Goal: Task Accomplishment & Management: Use online tool/utility

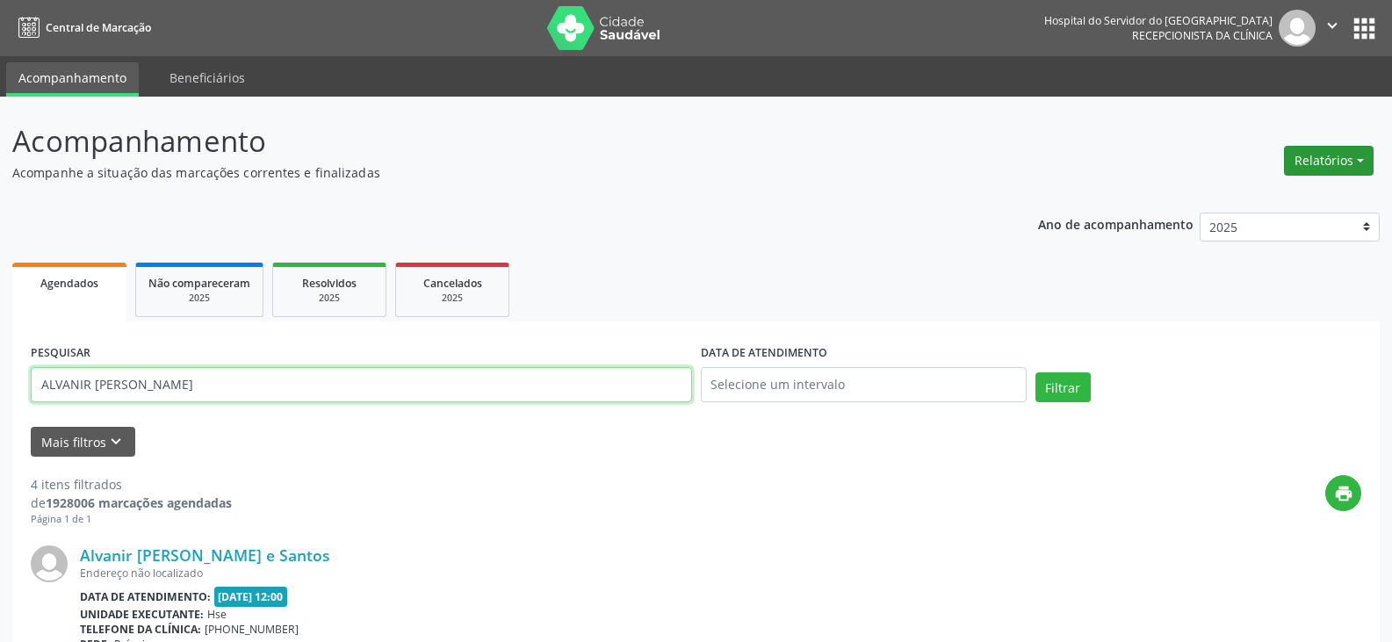
click at [1335, 166] on button "Relatórios" at bounding box center [1329, 161] width 90 height 30
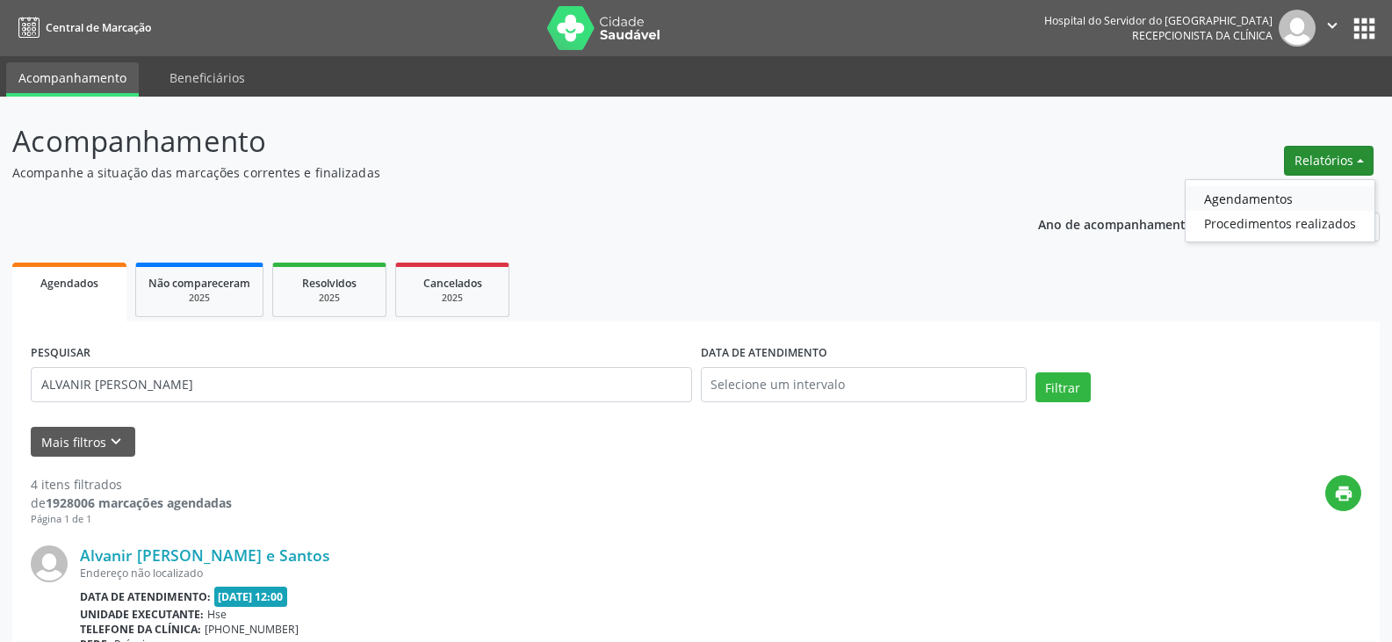
click at [1318, 205] on link "Agendamentos" at bounding box center [1280, 198] width 189 height 25
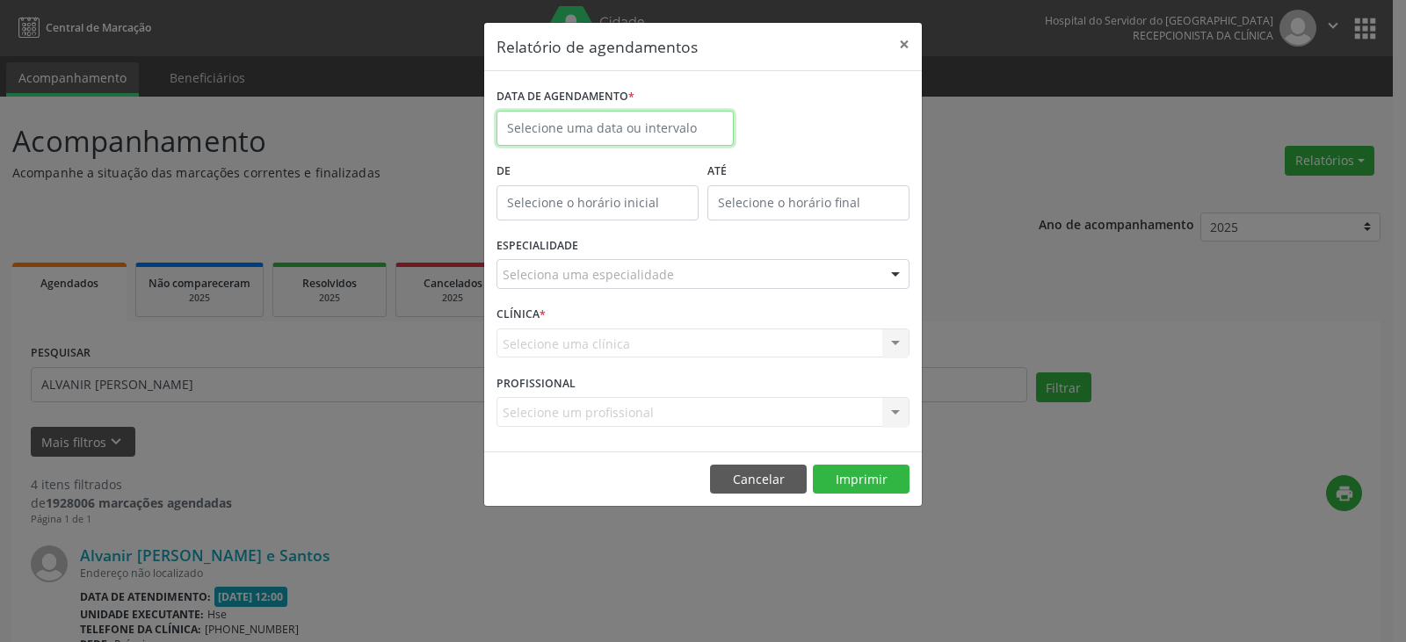
click at [711, 135] on input "text" at bounding box center [614, 128] width 237 height 35
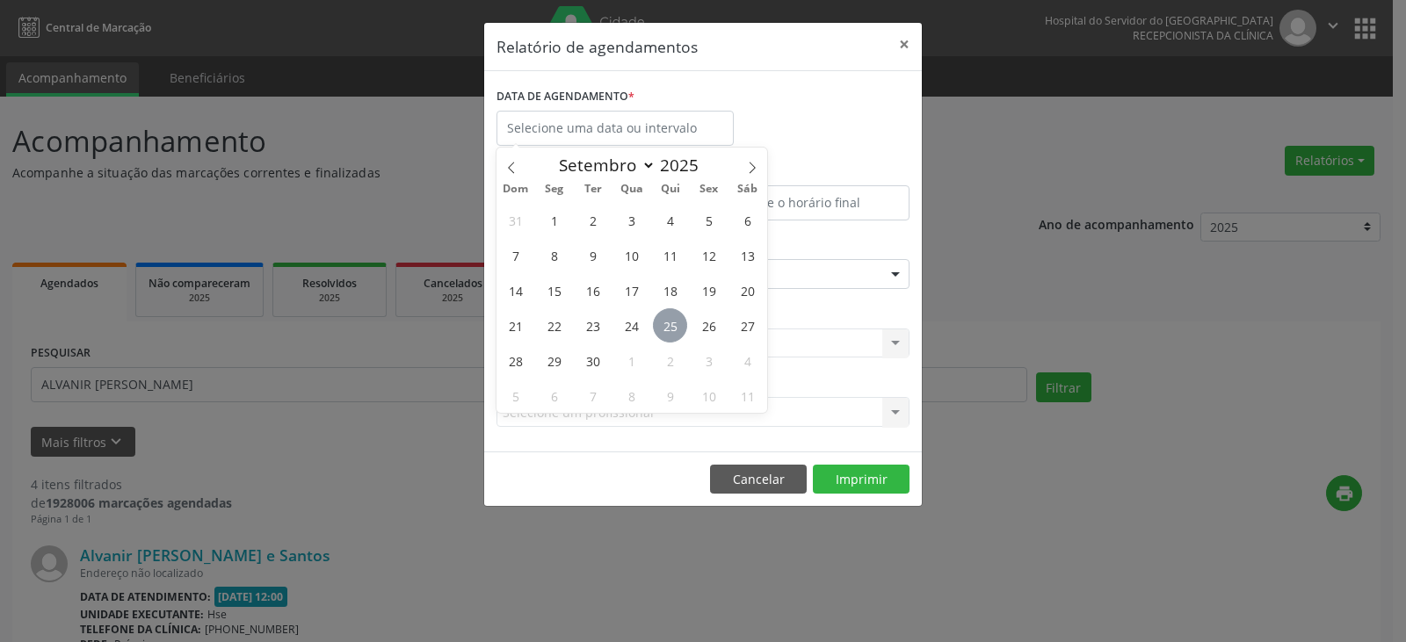
click at [676, 336] on span "25" at bounding box center [670, 325] width 34 height 34
type input "[DATE]"
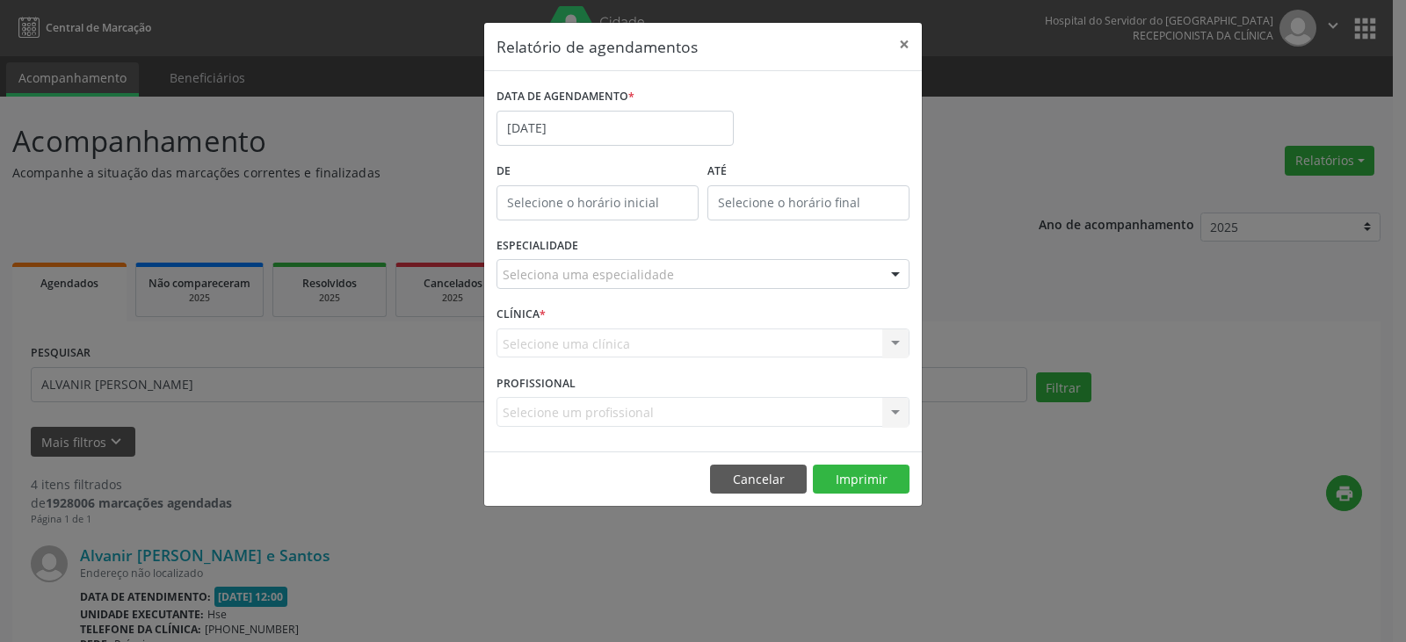
click at [753, 284] on div "Seleciona uma especialidade" at bounding box center [702, 274] width 413 height 30
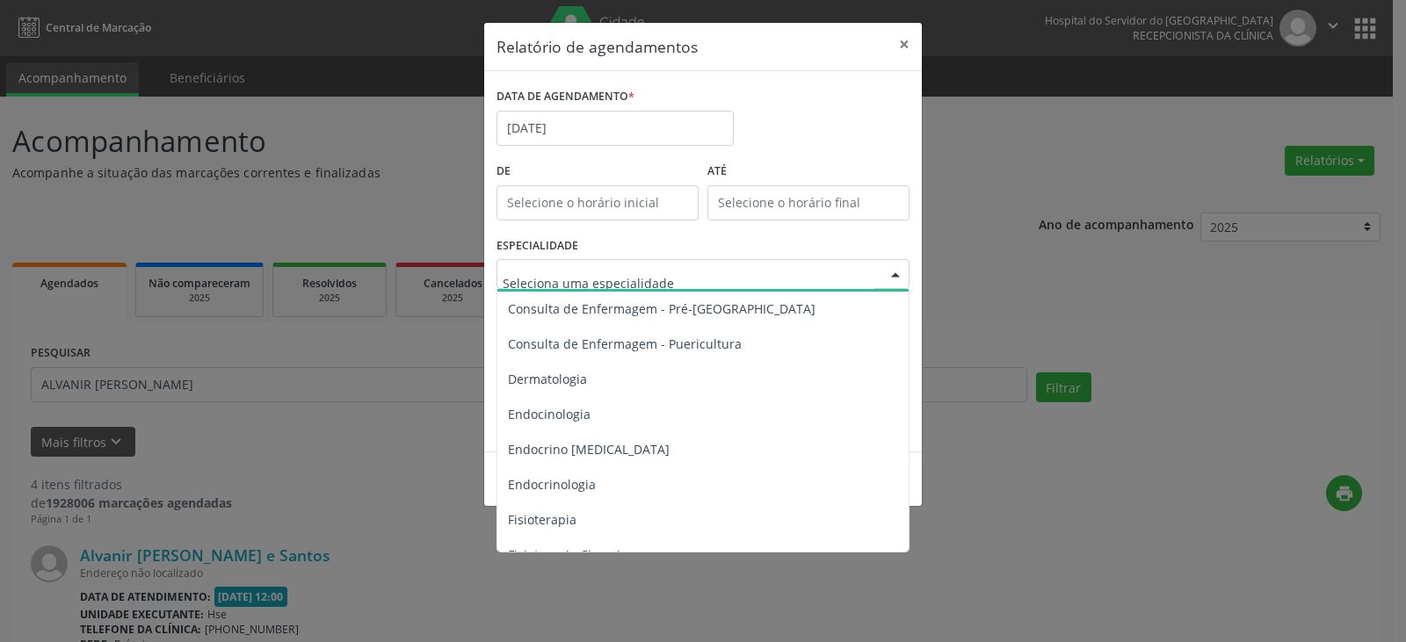
scroll to position [791, 0]
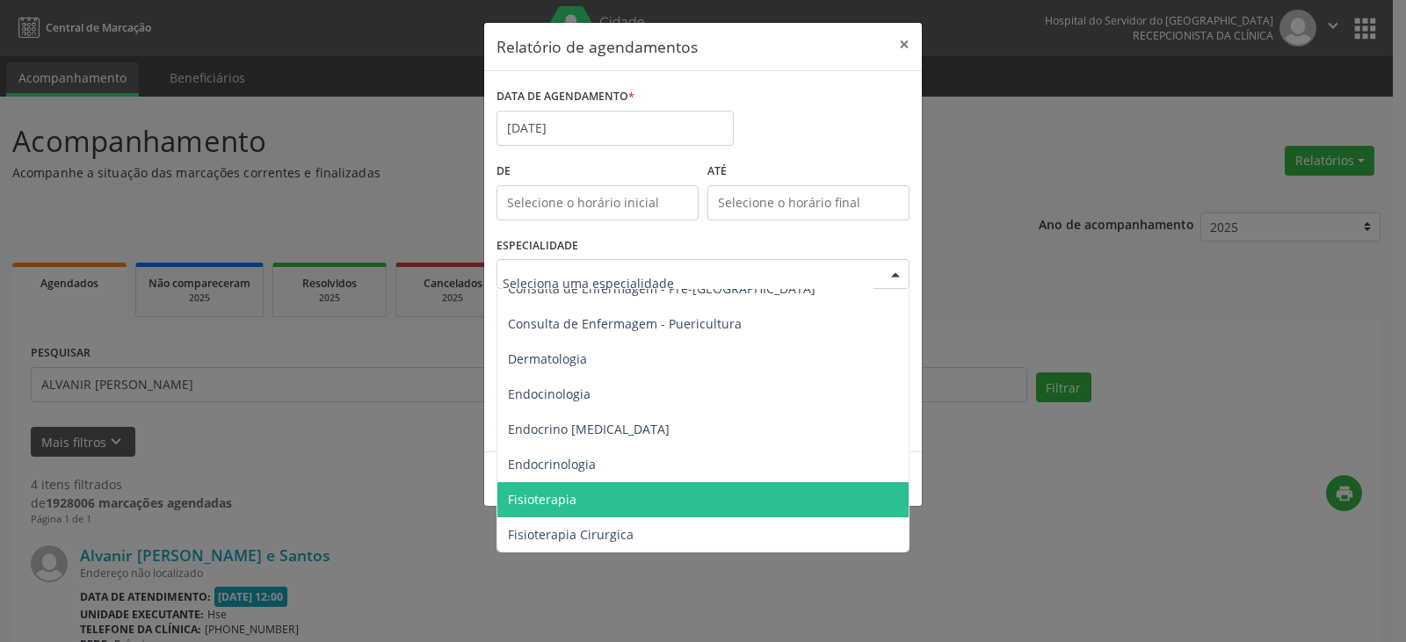
click at [733, 485] on span "Fisioterapia" at bounding box center [704, 499] width 414 height 35
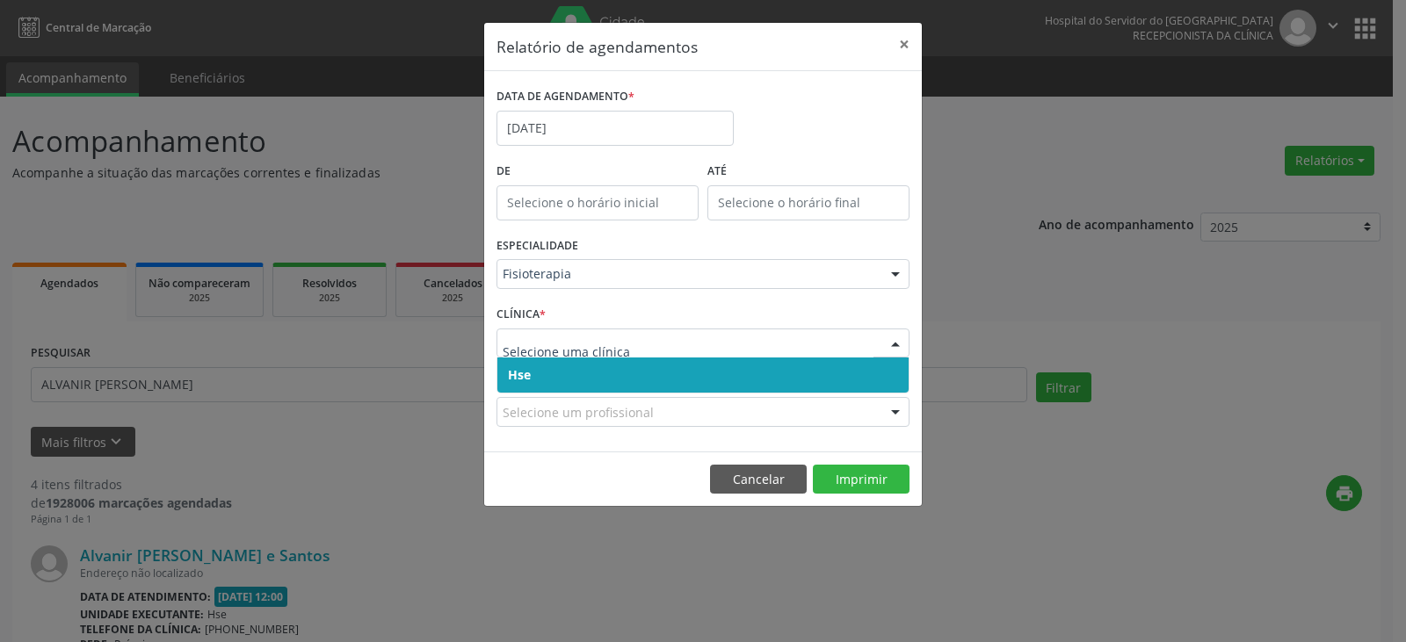
click at [816, 380] on span "Hse" at bounding box center [702, 375] width 411 height 35
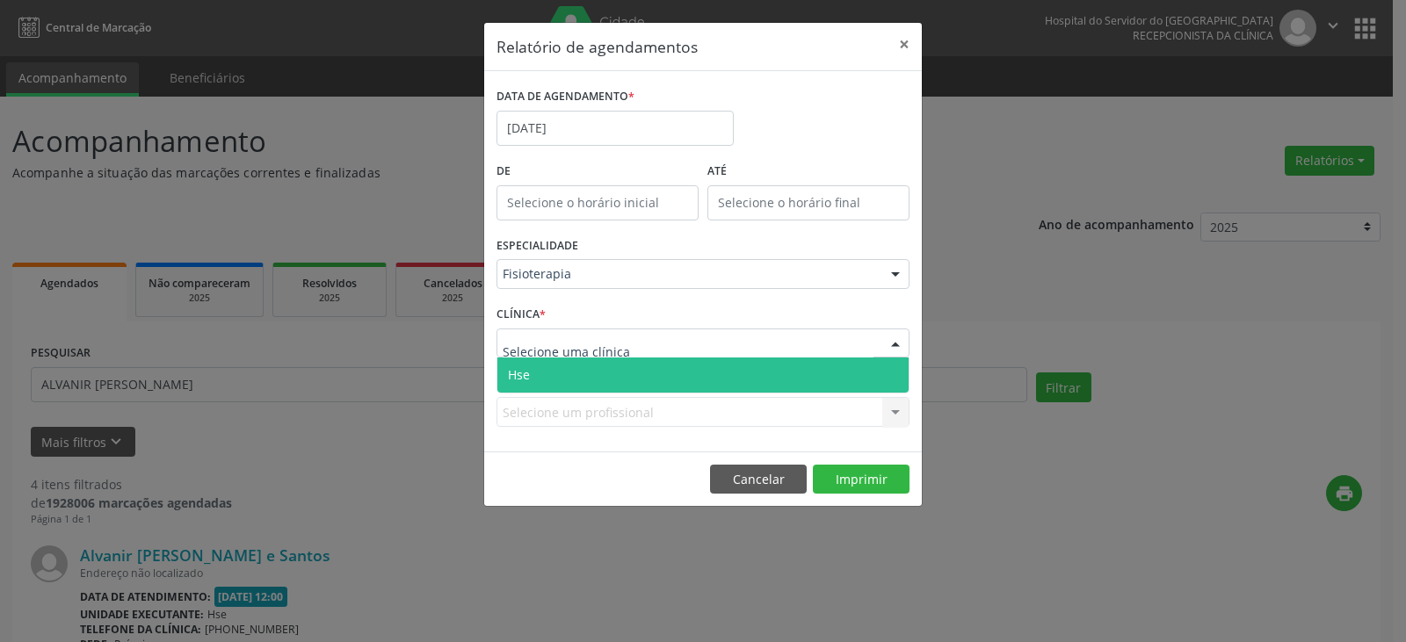
click at [769, 331] on div at bounding box center [702, 344] width 413 height 30
click at [760, 384] on span "Hse" at bounding box center [702, 375] width 411 height 35
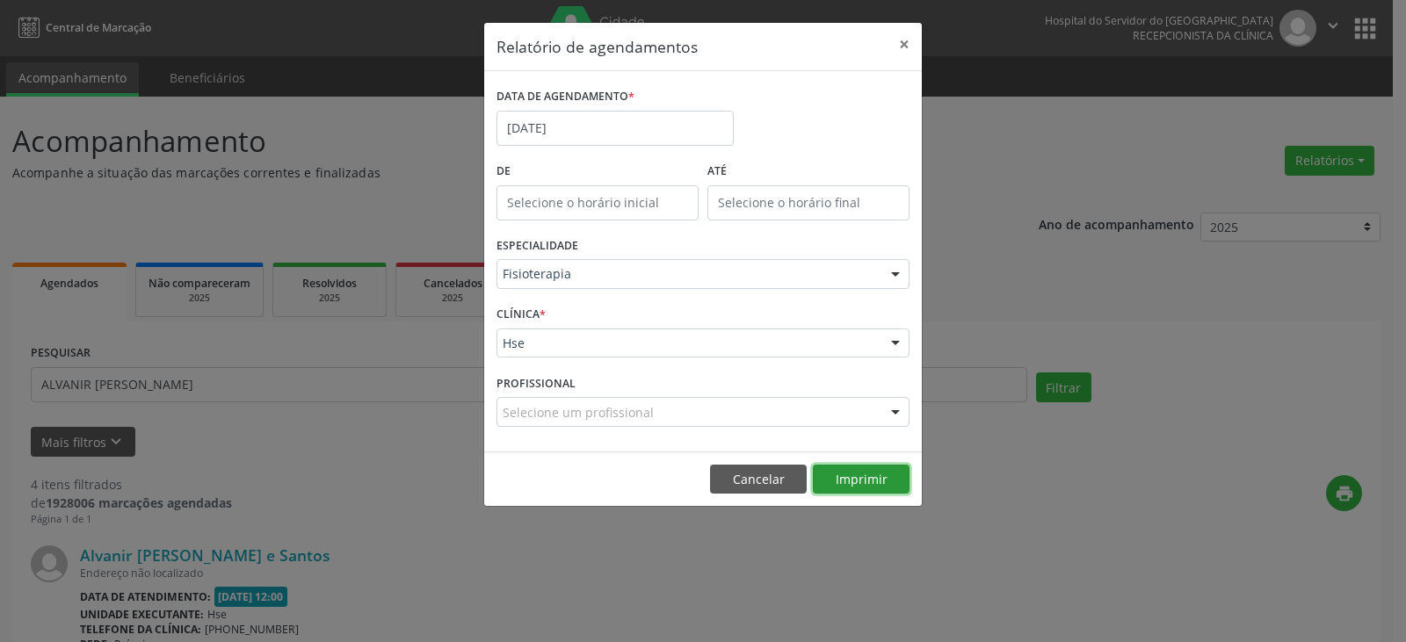
click at [832, 478] on button "Imprimir" at bounding box center [861, 480] width 97 height 30
